Goal: Use online tool/utility: Utilize a website feature to perform a specific function

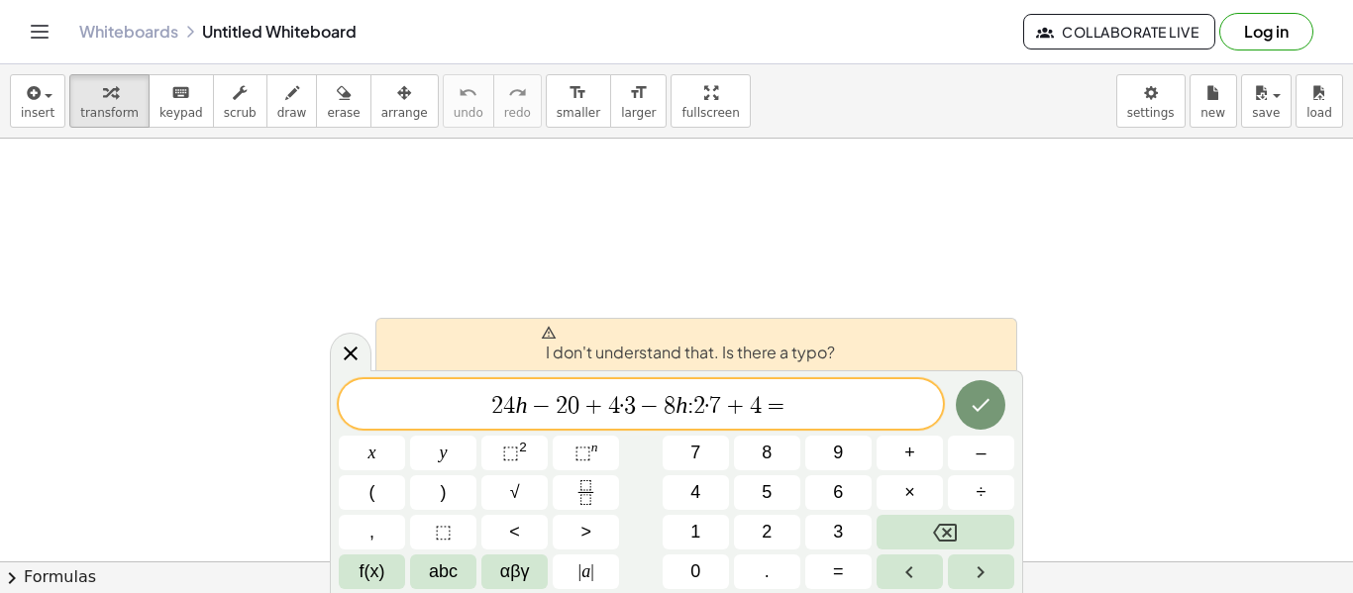
click at [405, 436] on div at bounding box center [372, 453] width 66 height 35
click at [996, 393] on button "Done" at bounding box center [981, 405] width 50 height 50
click at [567, 410] on span "2 4 h − 2 ​ 0 + 4 · 3 − 8 h : 2 · 7 + 4 =" at bounding box center [641, 406] width 604 height 28
click at [1000, 410] on button "Done" at bounding box center [981, 405] width 50 height 50
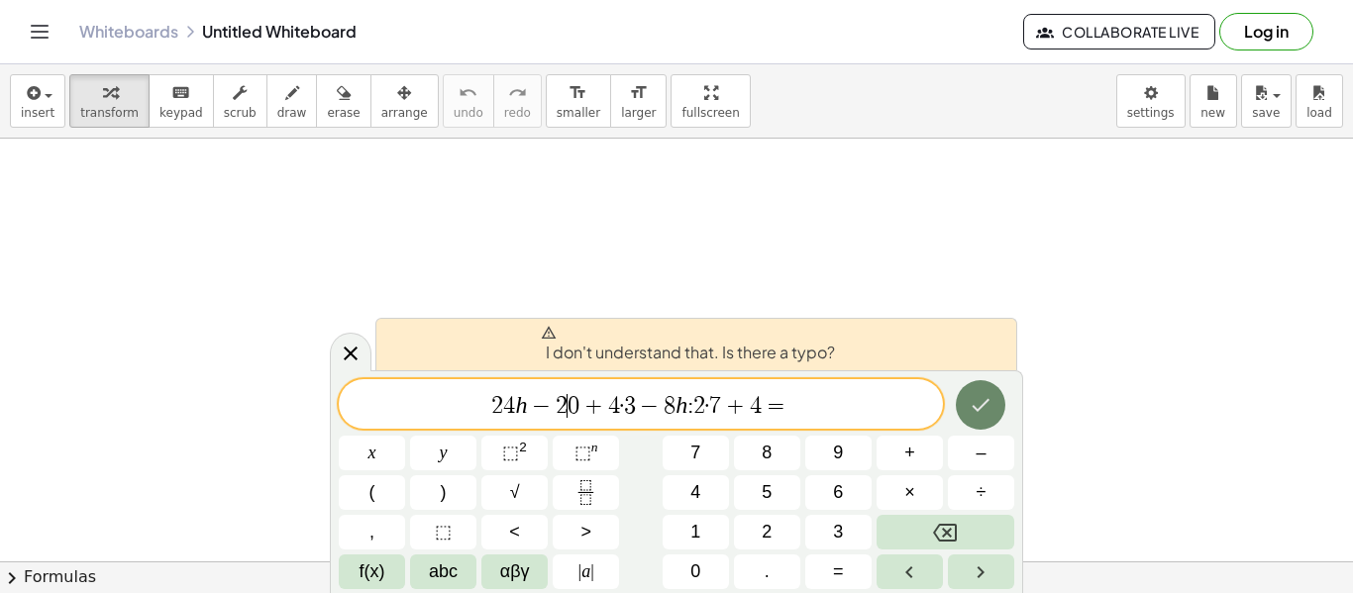
click at [979, 401] on icon "Done" at bounding box center [981, 405] width 24 height 24
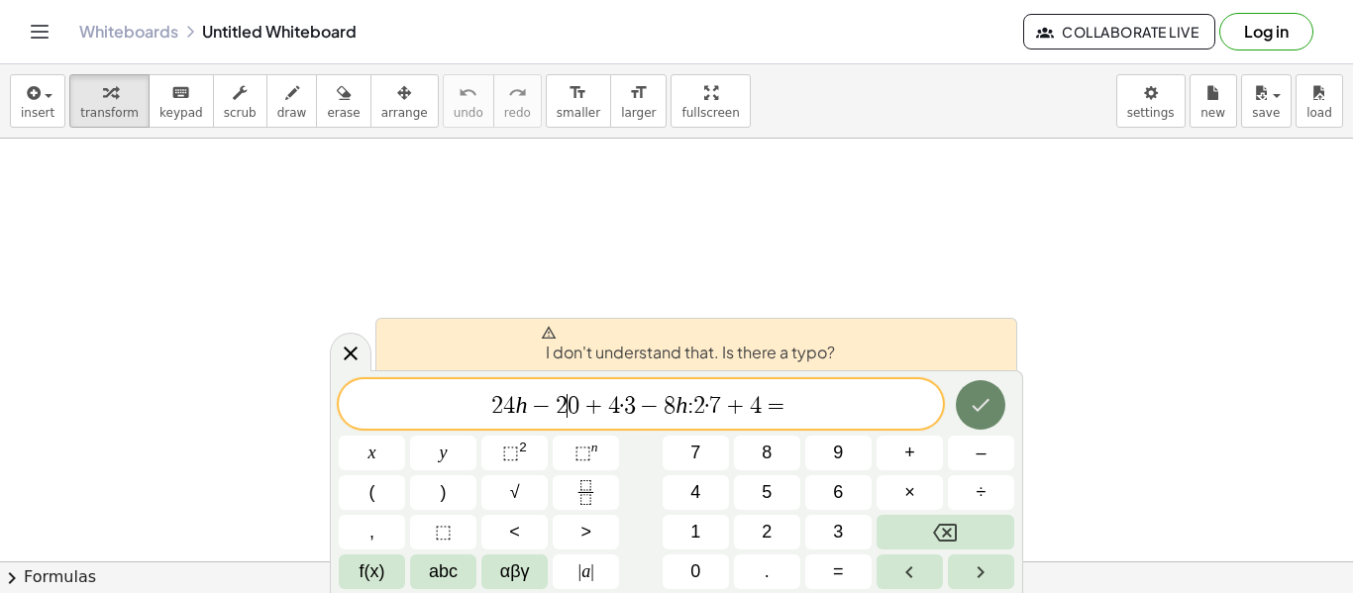
click at [979, 401] on icon "Done" at bounding box center [981, 405] width 24 height 24
click at [631, 406] on span "3" at bounding box center [630, 406] width 12 height 24
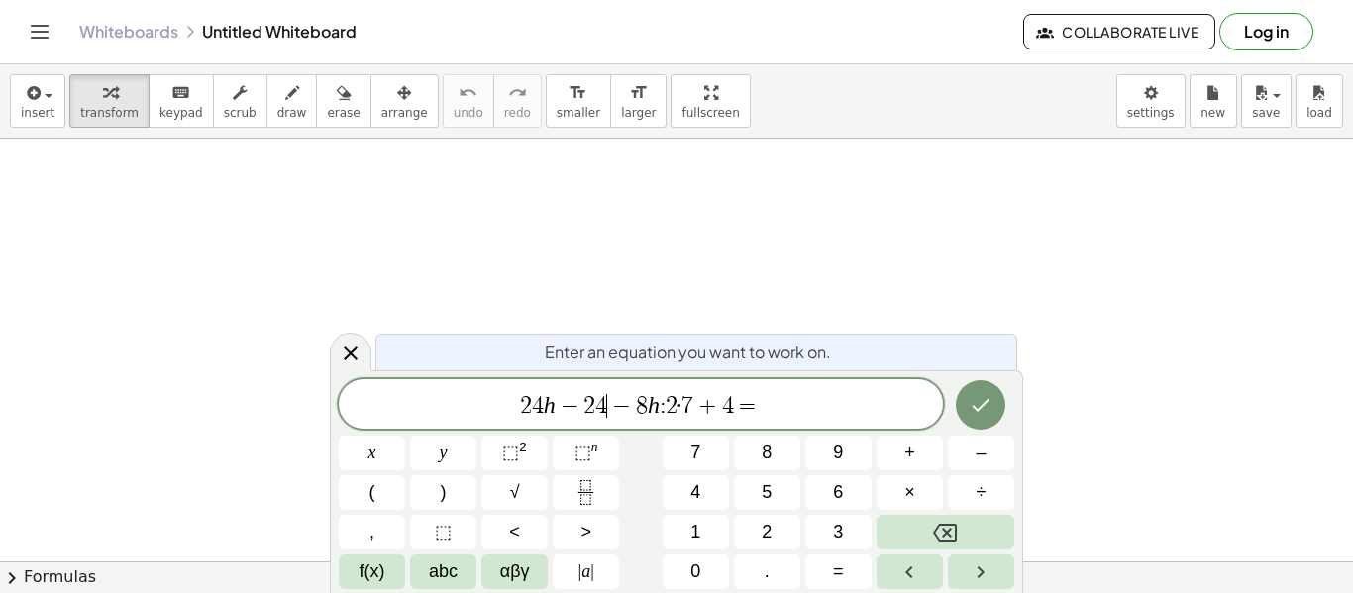
click at [405, 436] on div at bounding box center [372, 453] width 66 height 35
click at [986, 418] on button "Done" at bounding box center [981, 405] width 50 height 50
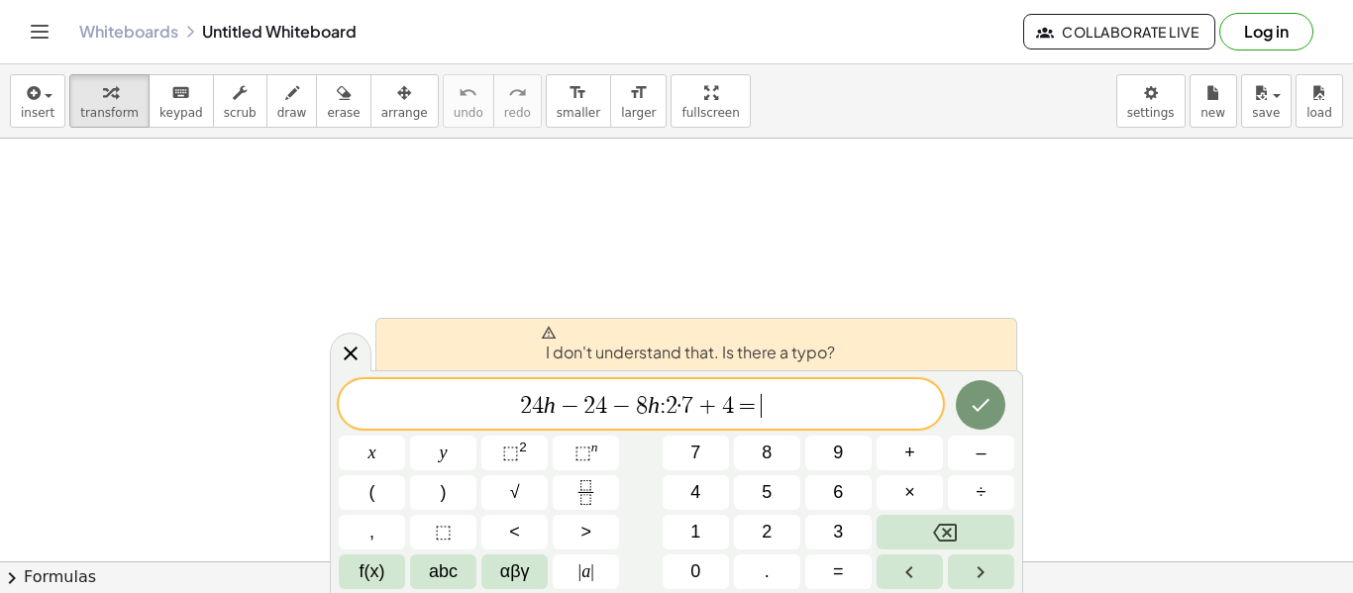
click at [753, 399] on span "=" at bounding box center [748, 406] width 29 height 24
click at [646, 404] on span "8" at bounding box center [642, 406] width 12 height 24
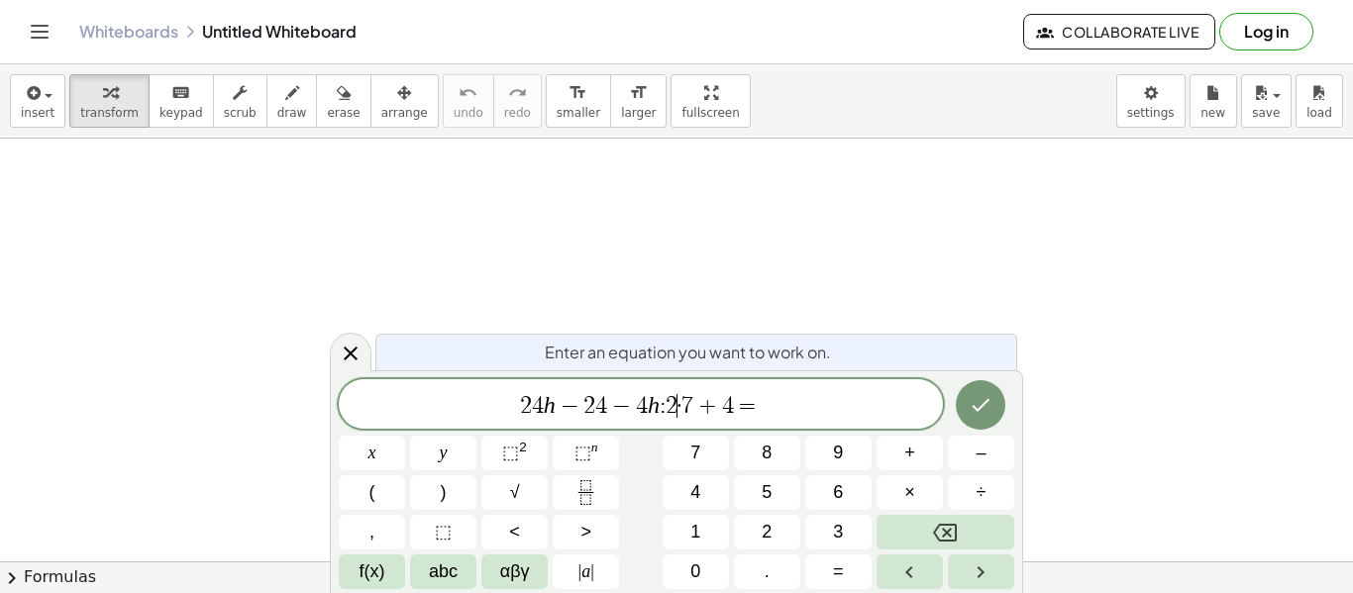
click at [676, 405] on span "2" at bounding box center [672, 406] width 12 height 24
click at [656, 405] on span "2 4 h − 2 4 − 4 ​ h · 7 + 4 =" at bounding box center [641, 406] width 604 height 28
click at [698, 407] on span "+" at bounding box center [704, 406] width 29 height 24
click at [635, 413] on span "−" at bounding box center [647, 406] width 29 height 24
